Goal: Information Seeking & Learning: Check status

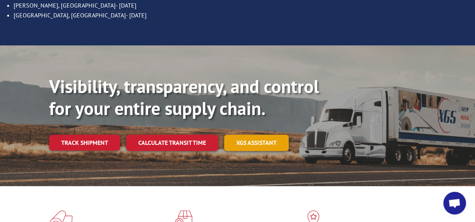
scroll to position [154, 0]
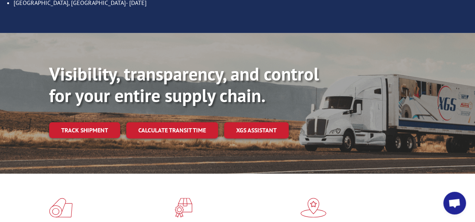
click at [66, 126] on div "Visibility, transparency, and control for your entire supply chain. Track shipm…" at bounding box center [262, 115] width 426 height 105
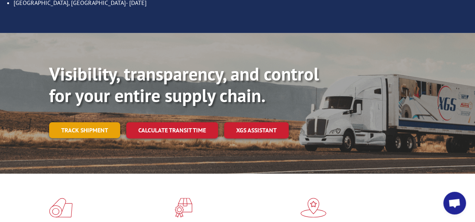
click at [69, 122] on link "Track shipment" at bounding box center [84, 130] width 71 height 16
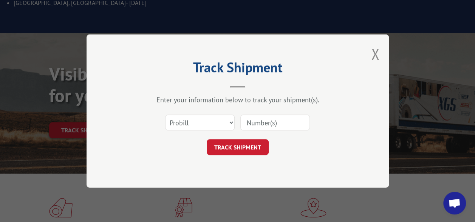
click at [270, 131] on div "Select category... Probill BOL PO" at bounding box center [237, 122] width 227 height 25
drag, startPoint x: 268, startPoint y: 113, endPoint x: 268, endPoint y: 122, distance: 9.4
click at [268, 122] on div "Select category... Probill BOL PO" at bounding box center [237, 122] width 227 height 25
click at [268, 122] on input at bounding box center [274, 122] width 69 height 16
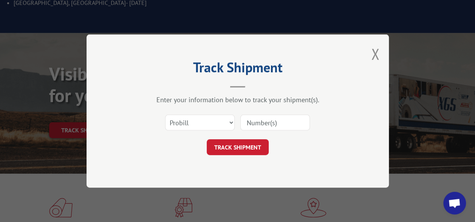
paste input "17538756"
click at [263, 121] on input "17538756" at bounding box center [274, 122] width 69 height 16
type input "17538756"
click at [242, 152] on button "TRACK SHIPMENT" at bounding box center [238, 147] width 62 height 16
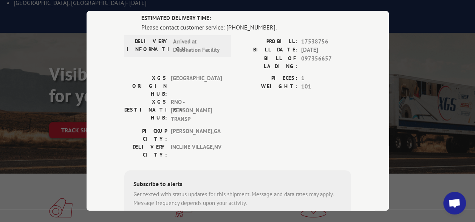
scroll to position [12, 0]
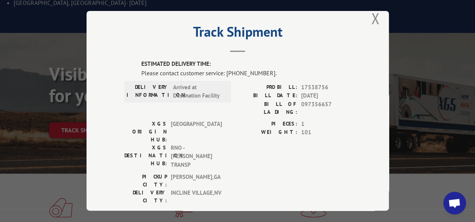
drag, startPoint x: 170, startPoint y: 64, endPoint x: 168, endPoint y: 69, distance: 4.8
click at [170, 64] on label "ESTIMATED DELIVERY TIME:" at bounding box center [246, 64] width 210 height 9
